Goal: Information Seeking & Learning: Learn about a topic

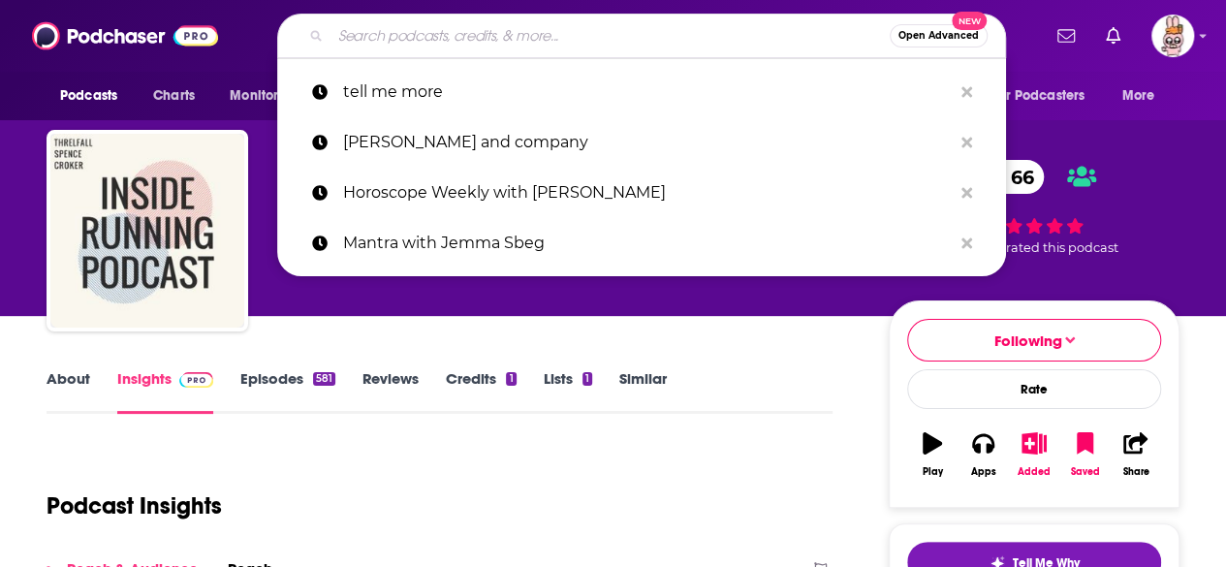
click at [415, 30] on input "Search podcasts, credits, & more..." at bounding box center [610, 35] width 559 height 31
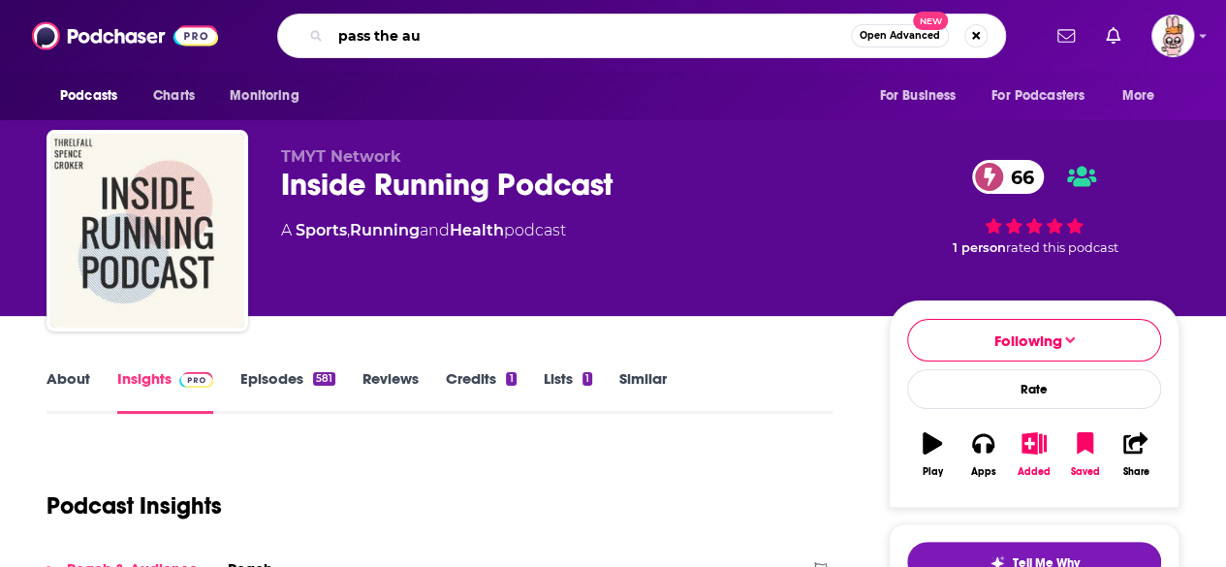
type input "pass the aux"
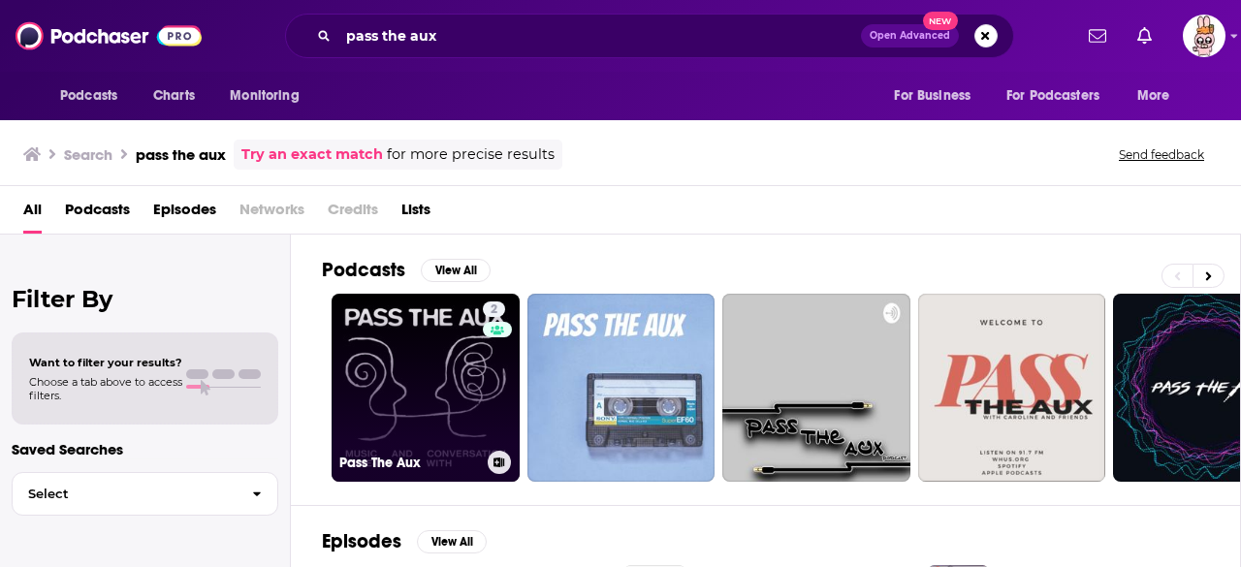
click at [455, 379] on link "2 Pass The Aux" at bounding box center [426, 388] width 188 height 188
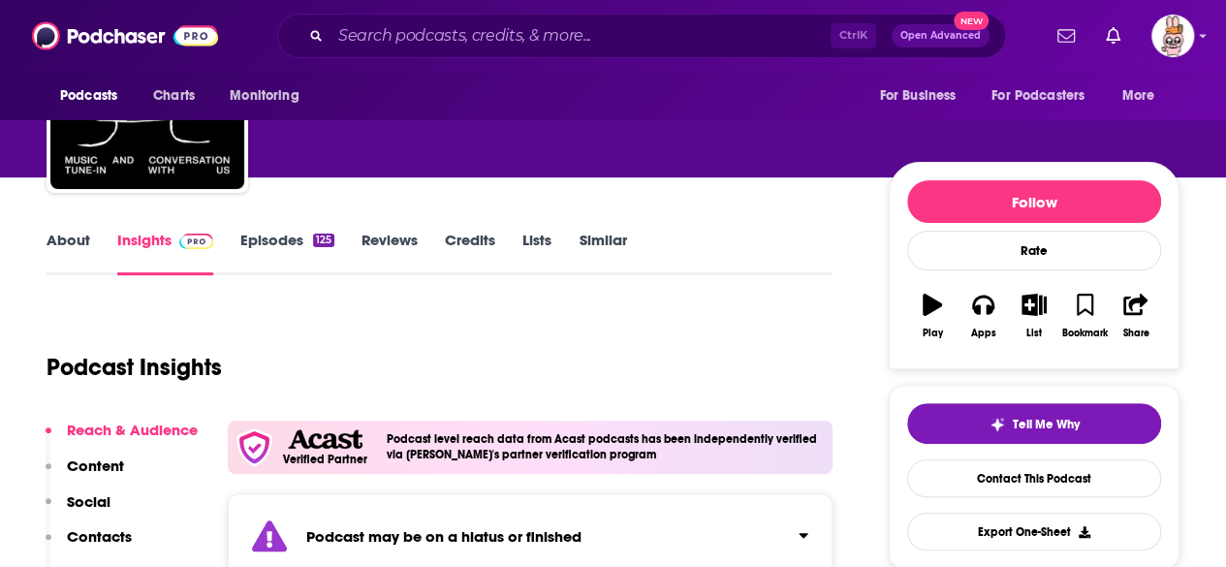
scroll to position [136, 0]
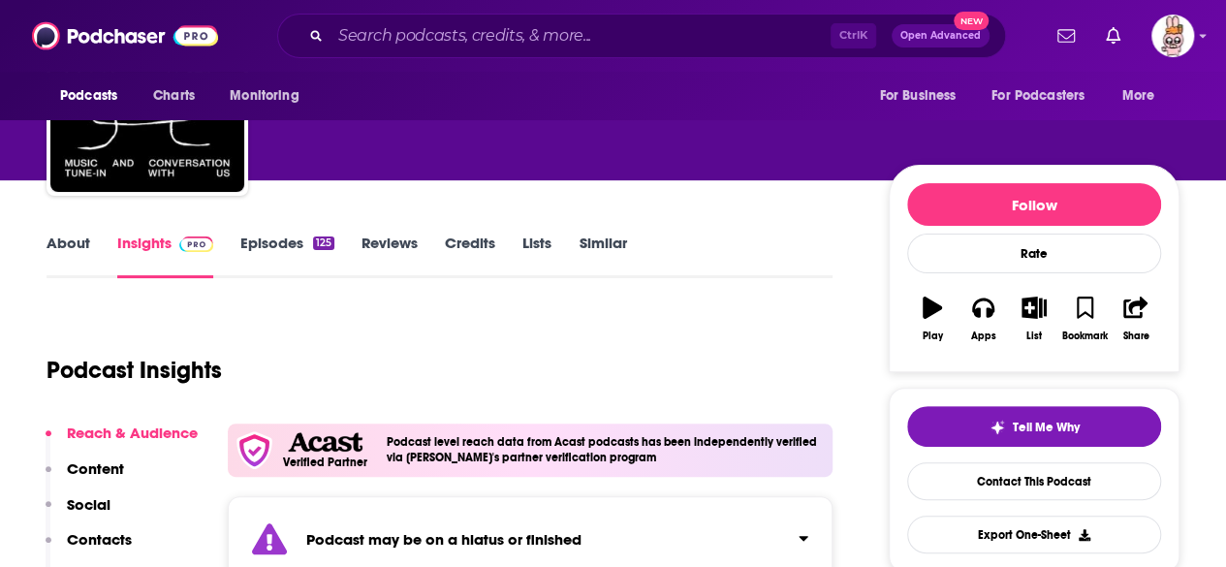
click at [77, 243] on link "About" at bounding box center [69, 256] width 44 height 45
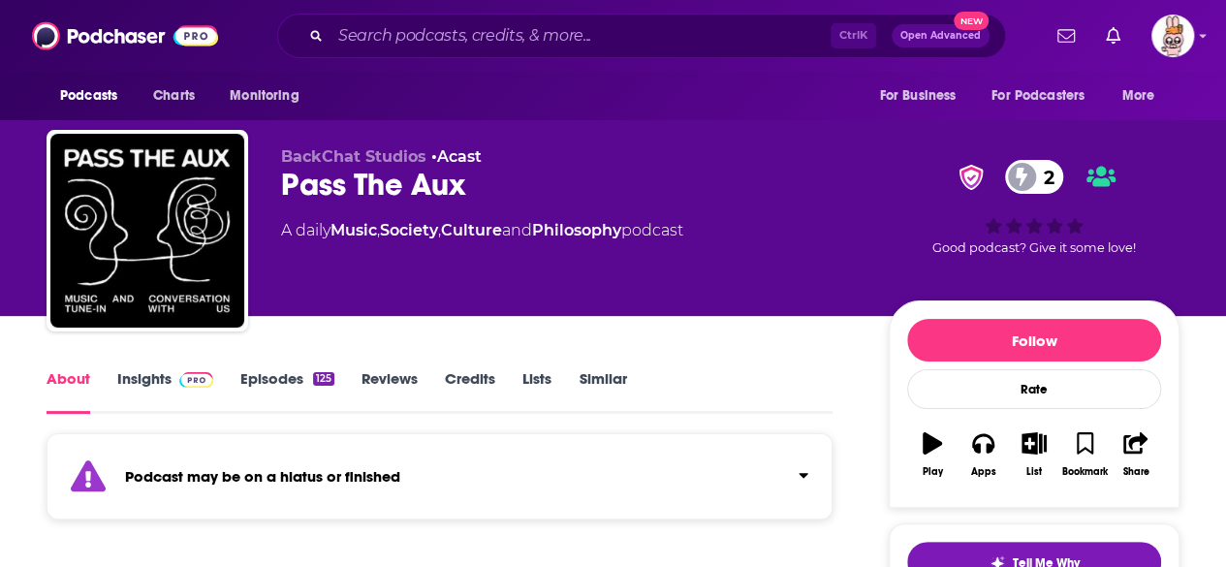
click at [287, 368] on div "About Insights Episodes 125 Reviews Credits Lists Similar" at bounding box center [440, 390] width 786 height 48
drag, startPoint x: 156, startPoint y: 368, endPoint x: 143, endPoint y: 373, distance: 13.5
click at [143, 373] on div "About Insights Episodes 125 Reviews Credits Lists Similar" at bounding box center [440, 390] width 786 height 48
click at [143, 373] on link "Insights" at bounding box center [165, 391] width 96 height 45
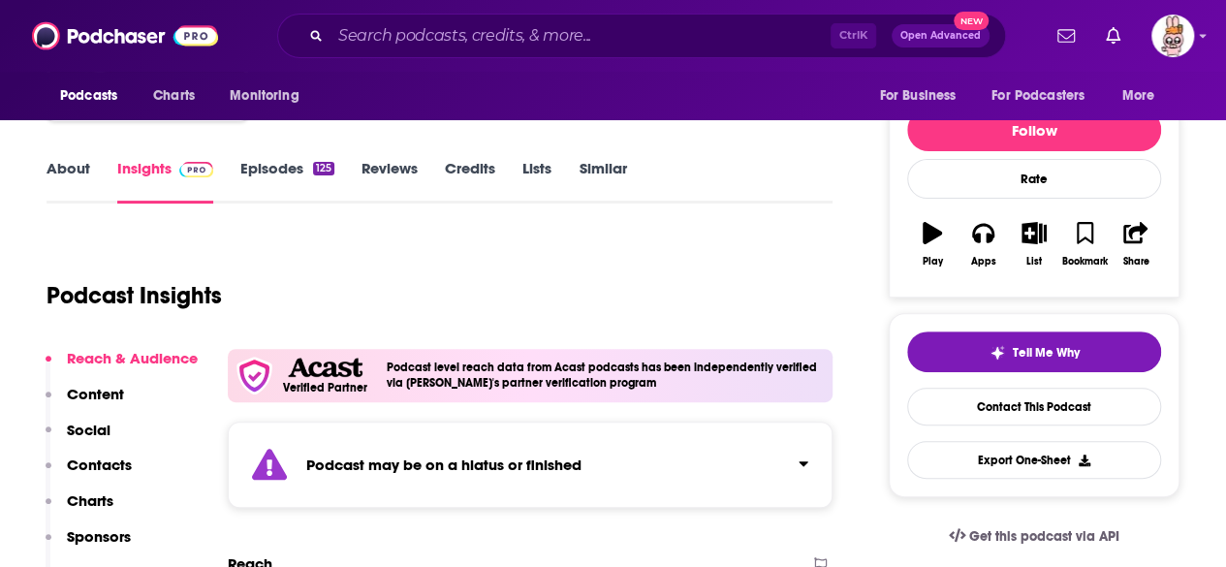
scroll to position [18, 0]
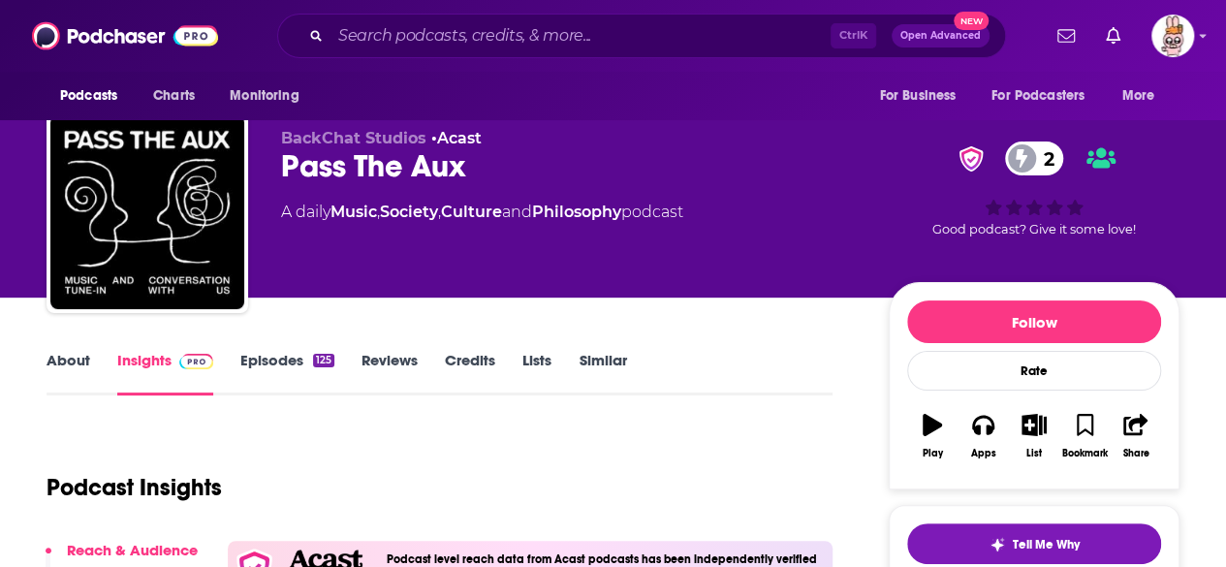
click at [267, 358] on link "Episodes 125" at bounding box center [287, 373] width 94 height 45
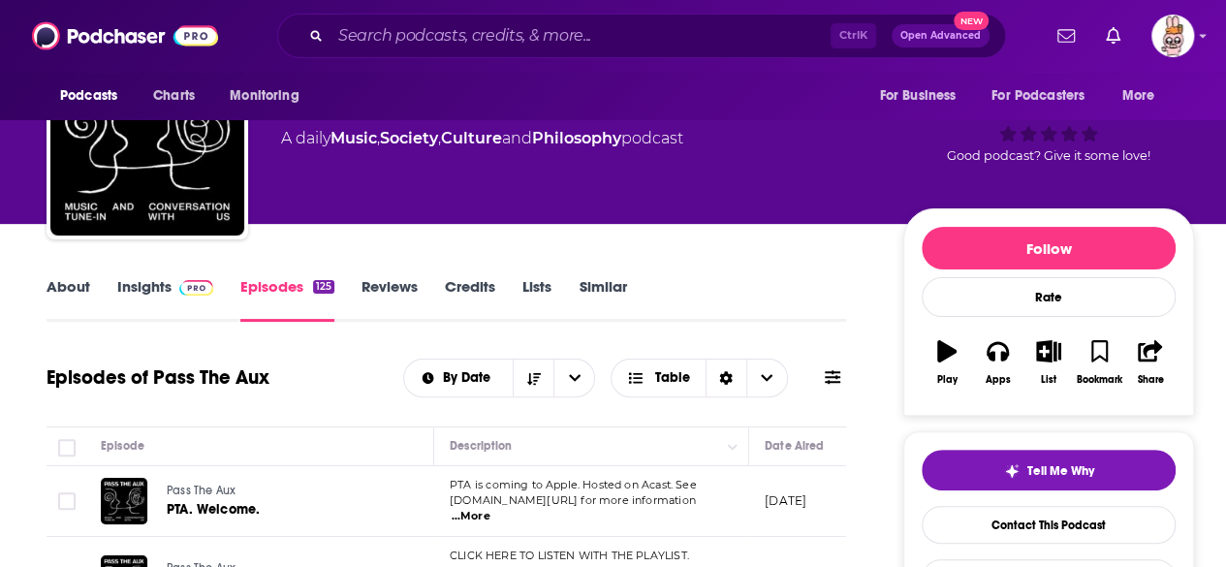
scroll to position [36, 0]
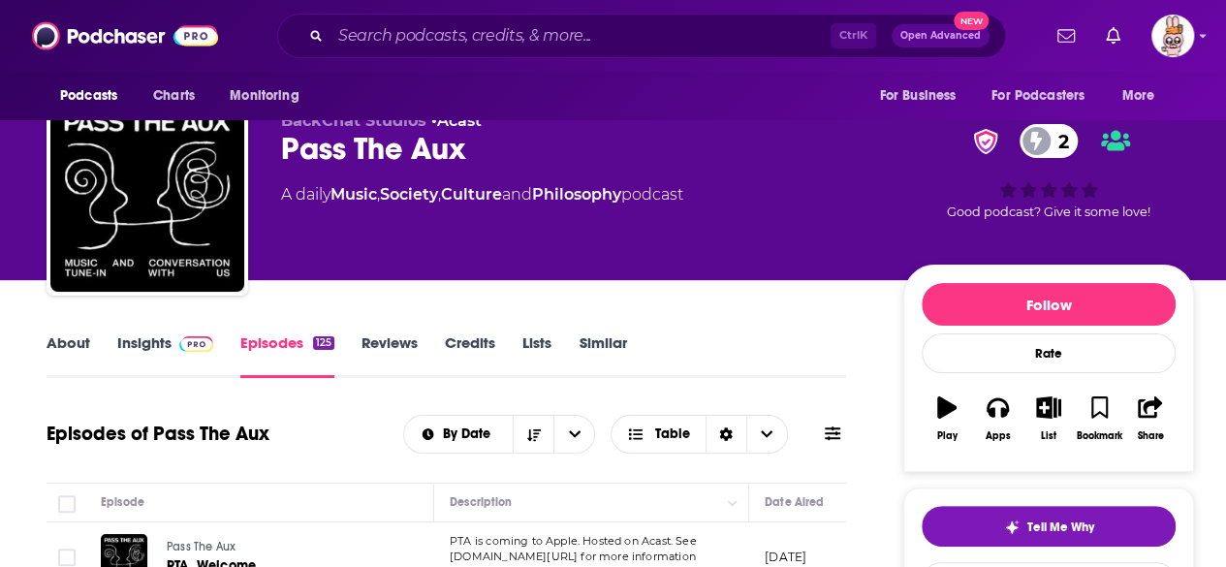
click at [403, 346] on link "Reviews" at bounding box center [390, 356] width 56 height 45
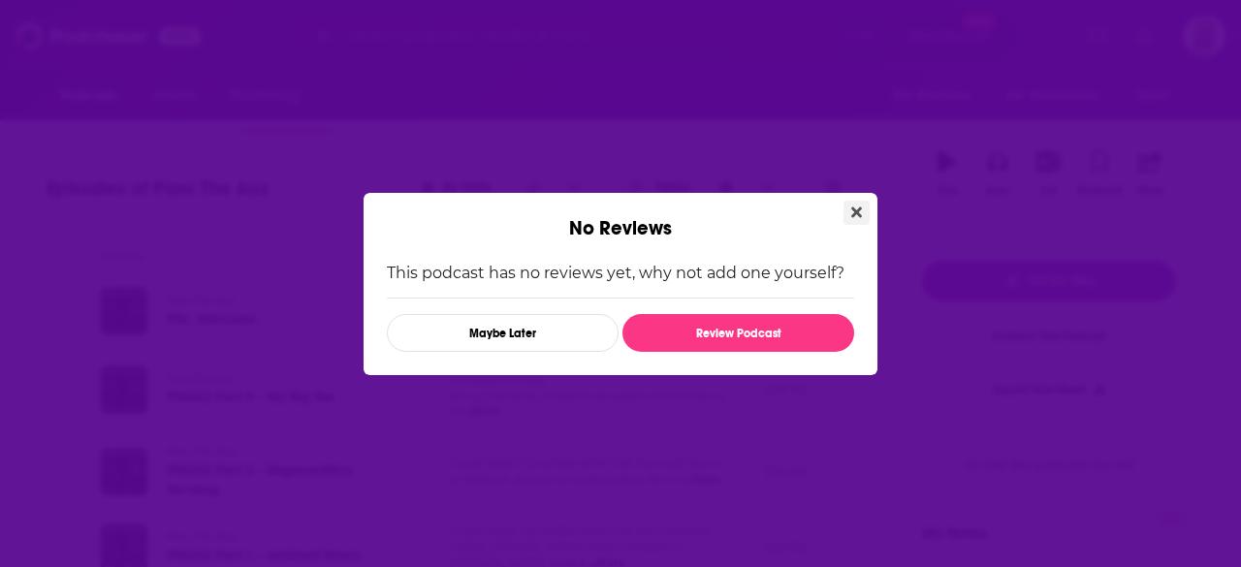
click at [853, 218] on icon "Close" at bounding box center [856, 213] width 11 height 16
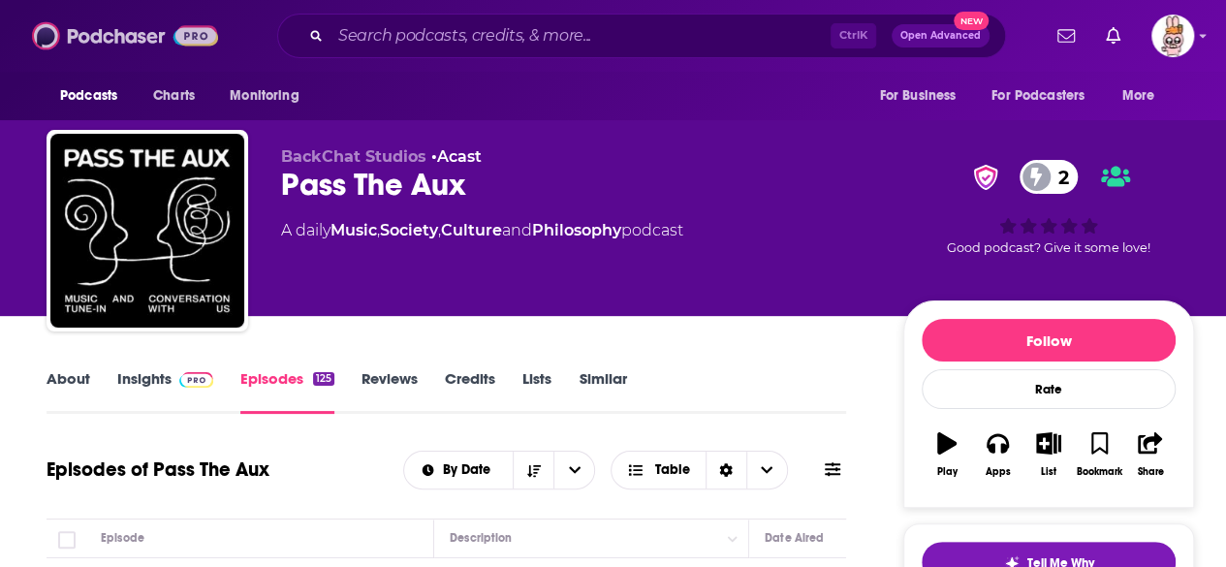
click at [75, 22] on img at bounding box center [125, 35] width 186 height 37
